Goal: Task Accomplishment & Management: Use online tool/utility

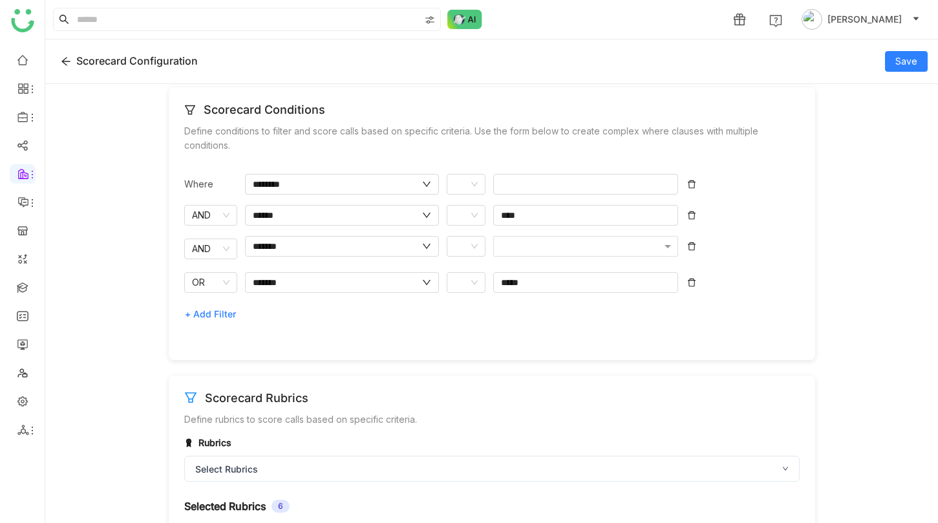
scroll to position [189, 0]
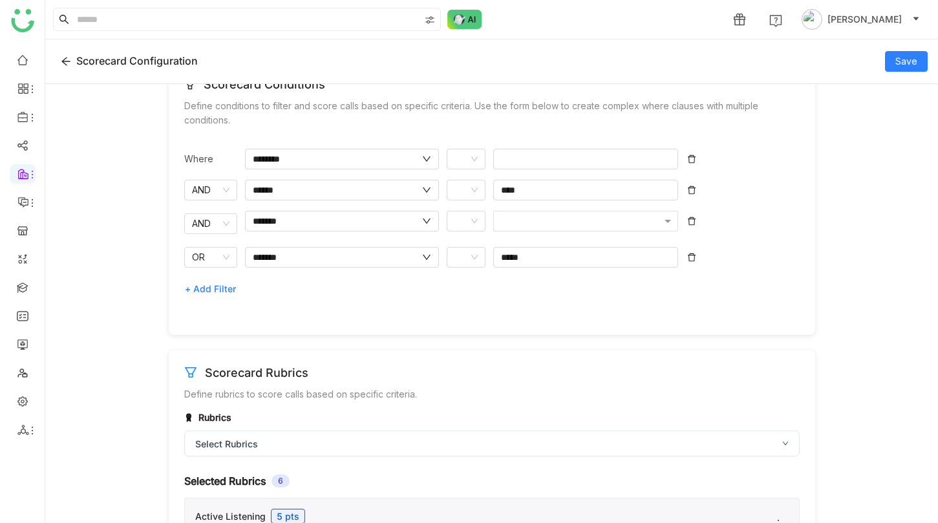
click at [218, 284] on span "+ Add Filter" at bounding box center [210, 289] width 51 height 21
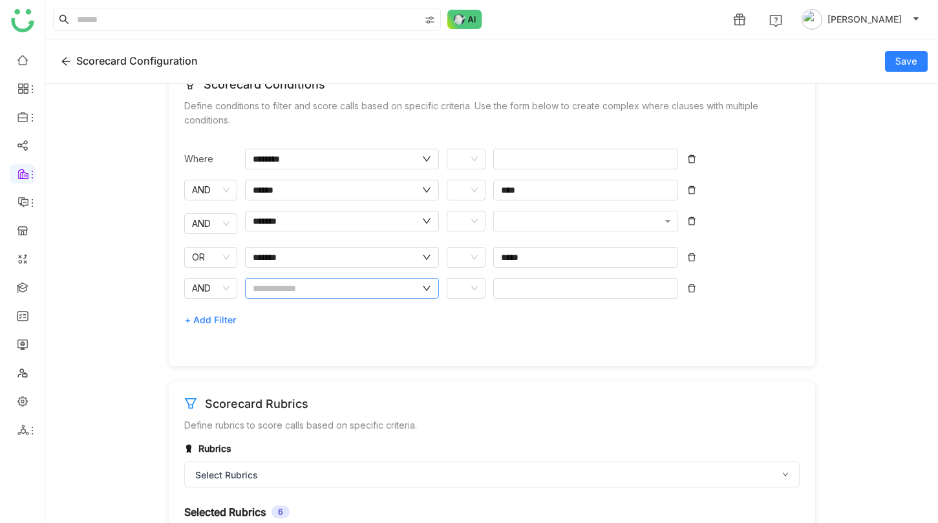
click at [283, 299] on nz-input-group at bounding box center [342, 288] width 194 height 21
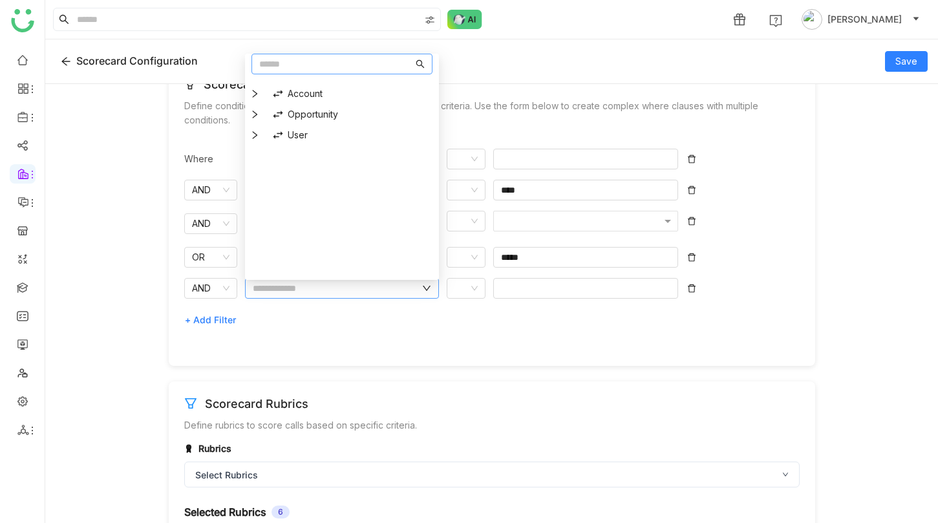
click at [290, 290] on input "text" at bounding box center [336, 288] width 167 height 14
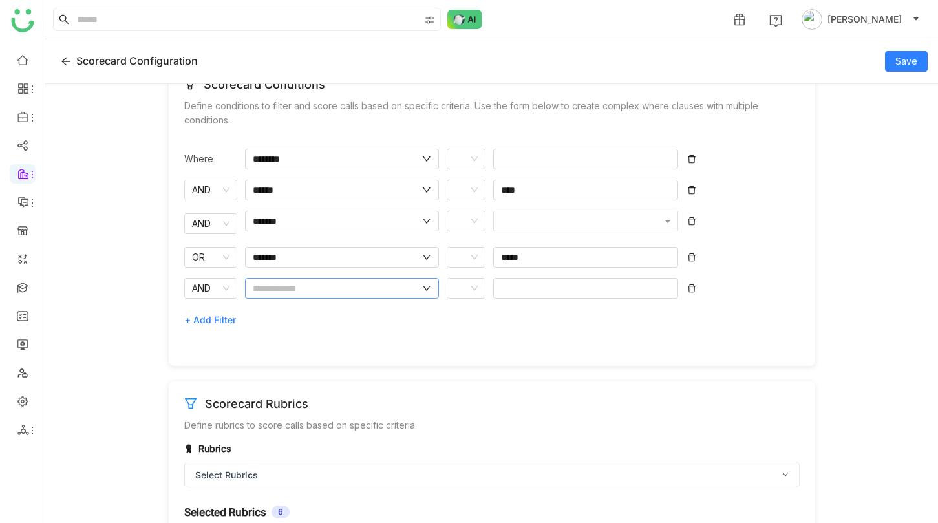
click at [291, 282] on nz-input-group at bounding box center [342, 288] width 194 height 21
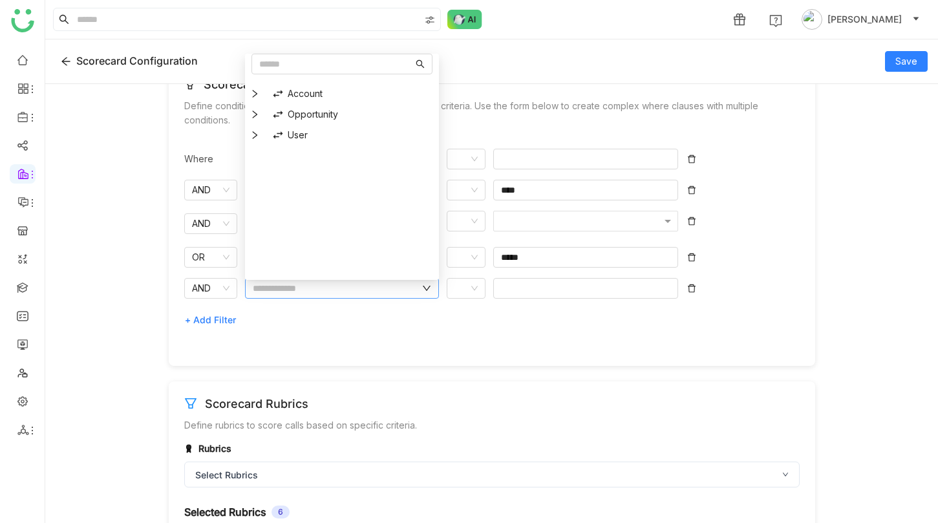
click at [291, 284] on input "text" at bounding box center [336, 288] width 167 height 14
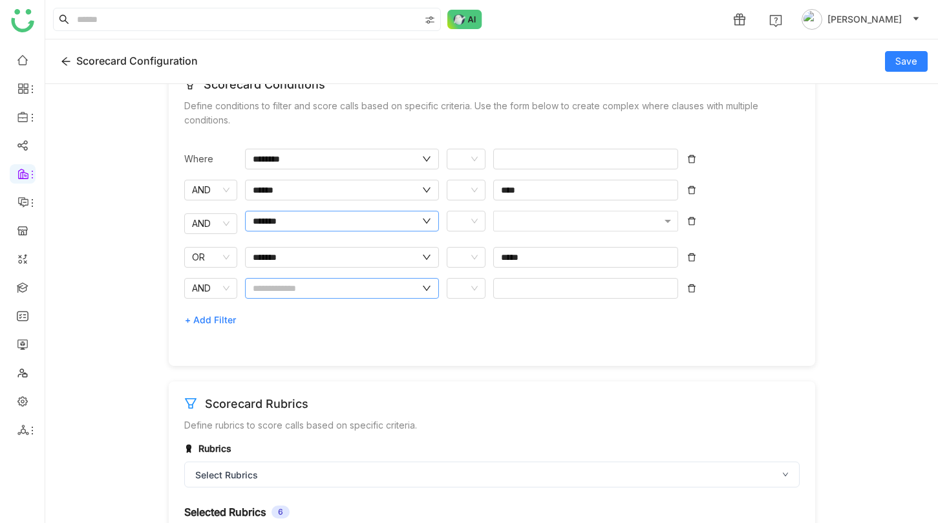
drag, startPoint x: 280, startPoint y: 289, endPoint x: 264, endPoint y: 213, distance: 78.1
click at [280, 289] on input "text" at bounding box center [336, 288] width 167 height 14
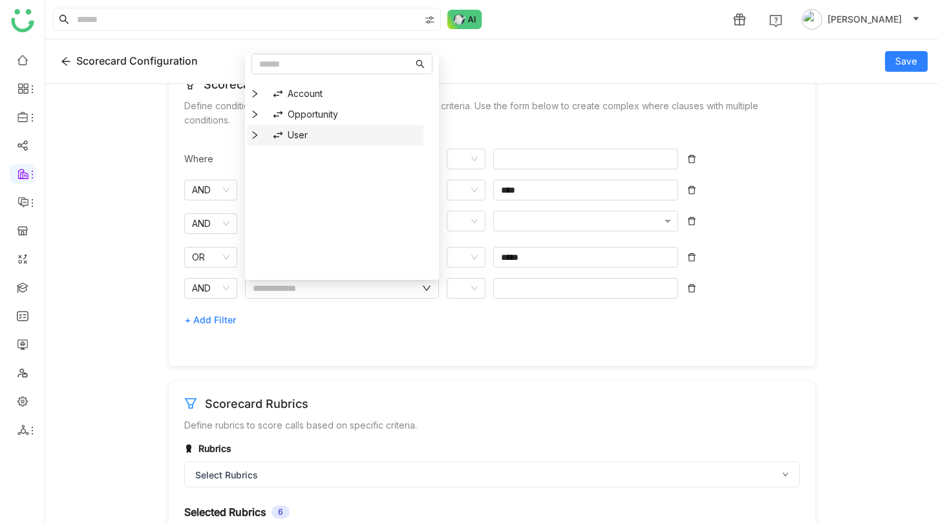
click at [256, 136] on icon at bounding box center [254, 135] width 9 height 9
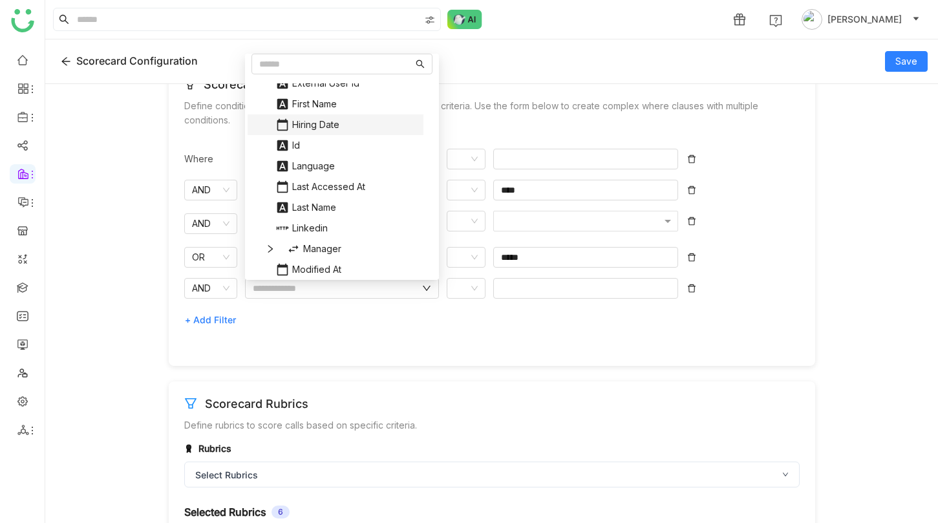
scroll to position [328, 0]
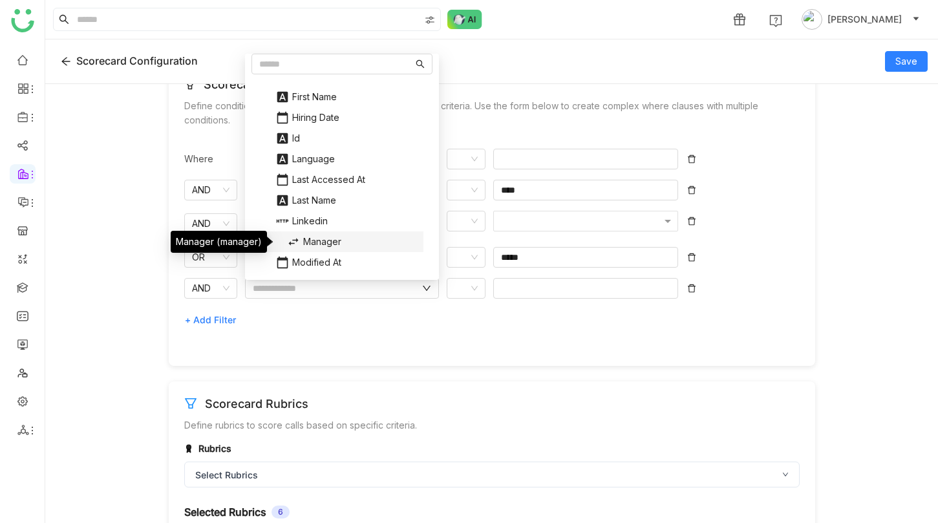
click at [331, 245] on div "Manager" at bounding box center [348, 241] width 139 height 21
type input "*******"
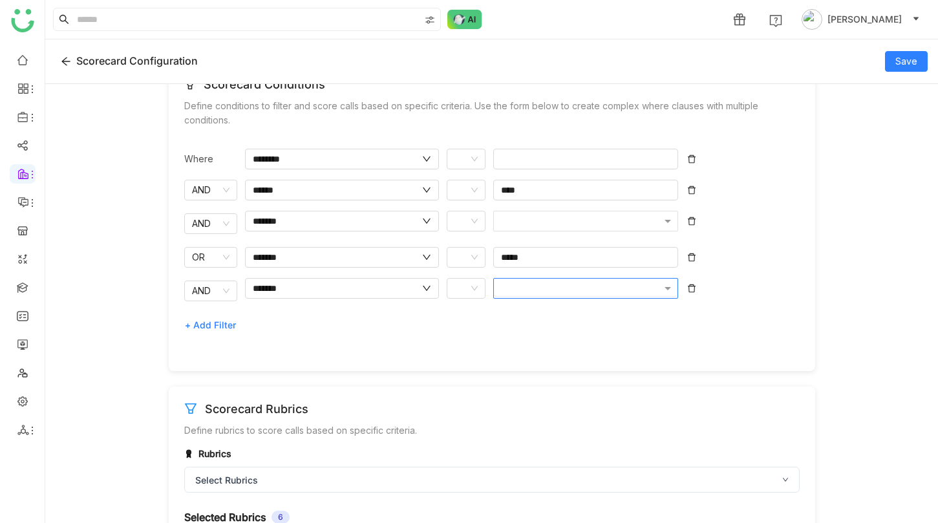
click at [508, 295] on div at bounding box center [579, 288] width 163 height 14
